Goal: Task Accomplishment & Management: Complete application form

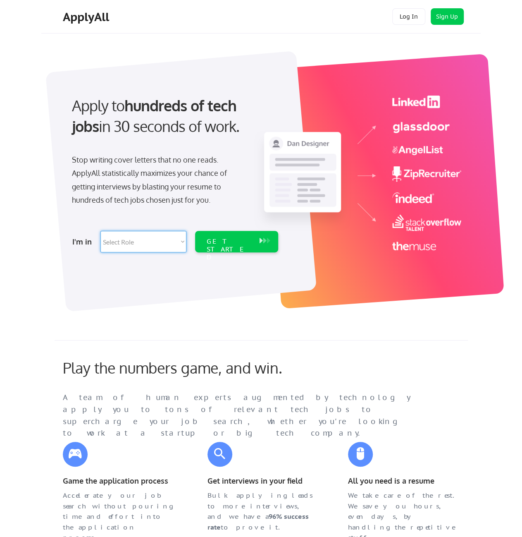
click at [134, 241] on select "Select Role Software Engineering Product Management Customer Success Sales UI/U…" at bounding box center [143, 241] width 86 height 21
select select ""data_science___analytics""
click at [130, 245] on select "Select Role Software Engineering Product Management Customer Success Sales UI/U…" at bounding box center [143, 241] width 86 height 21
click at [129, 241] on select "Select Role Software Engineering Product Management Customer Success Sales UI/U…" at bounding box center [143, 241] width 86 height 21
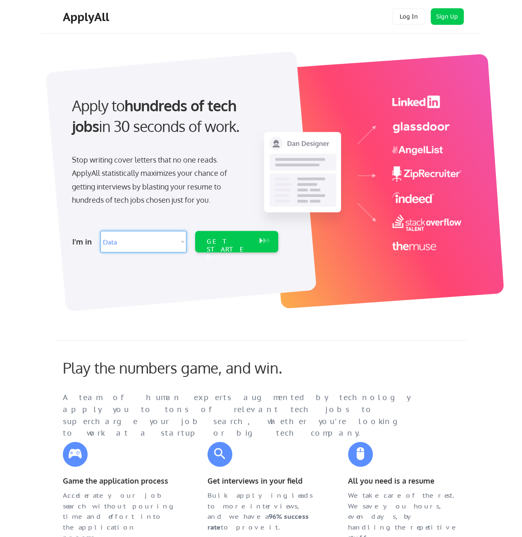
click at [253, 293] on div at bounding box center [180, 181] width 271 height 261
click at [127, 241] on select "Select Role Software Engineering Product Management Customer Success Sales UI/U…" at bounding box center [143, 241] width 86 height 21
click at [100, 231] on select "Select Role Software Engineering Product Management Customer Success Sales UI/U…" at bounding box center [143, 241] width 86 height 21
click at [236, 239] on div "GET STARTED" at bounding box center [229, 249] width 44 height 24
